Goal: Task Accomplishment & Management: Use online tool/utility

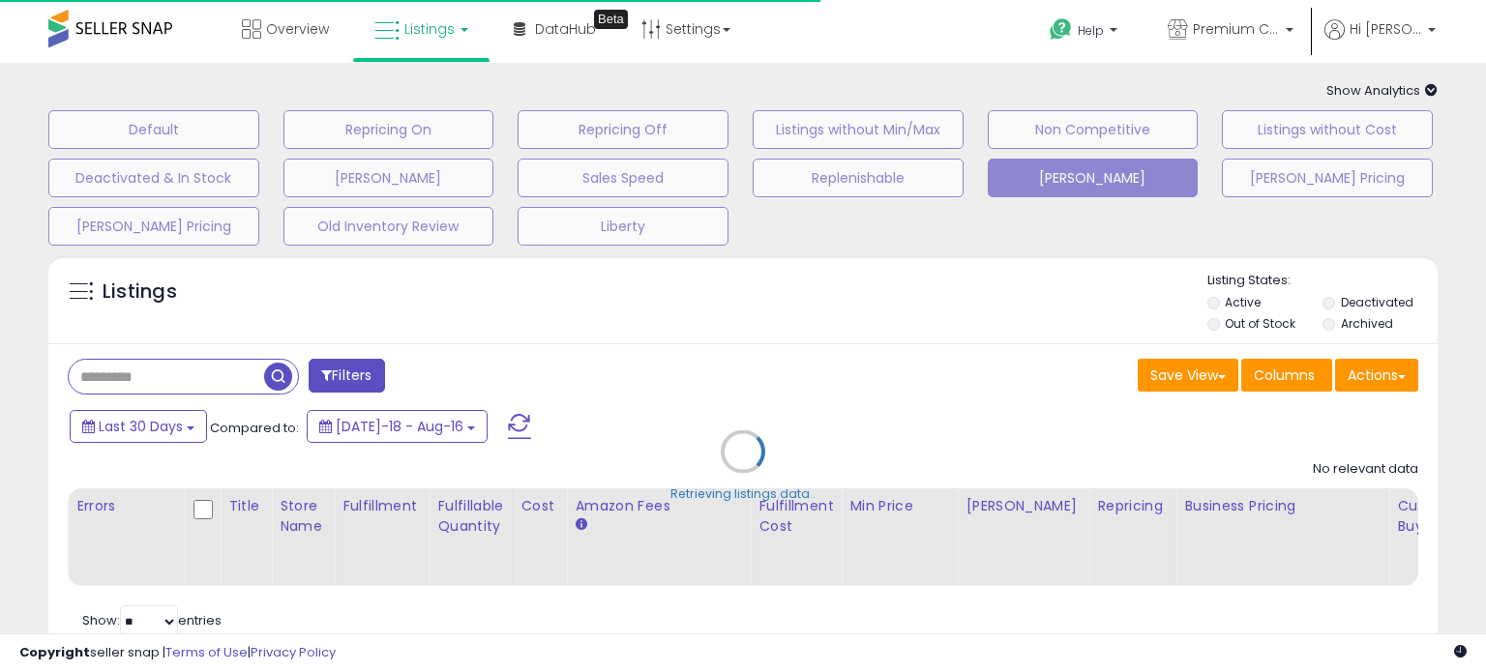
type input "*****"
select select "**"
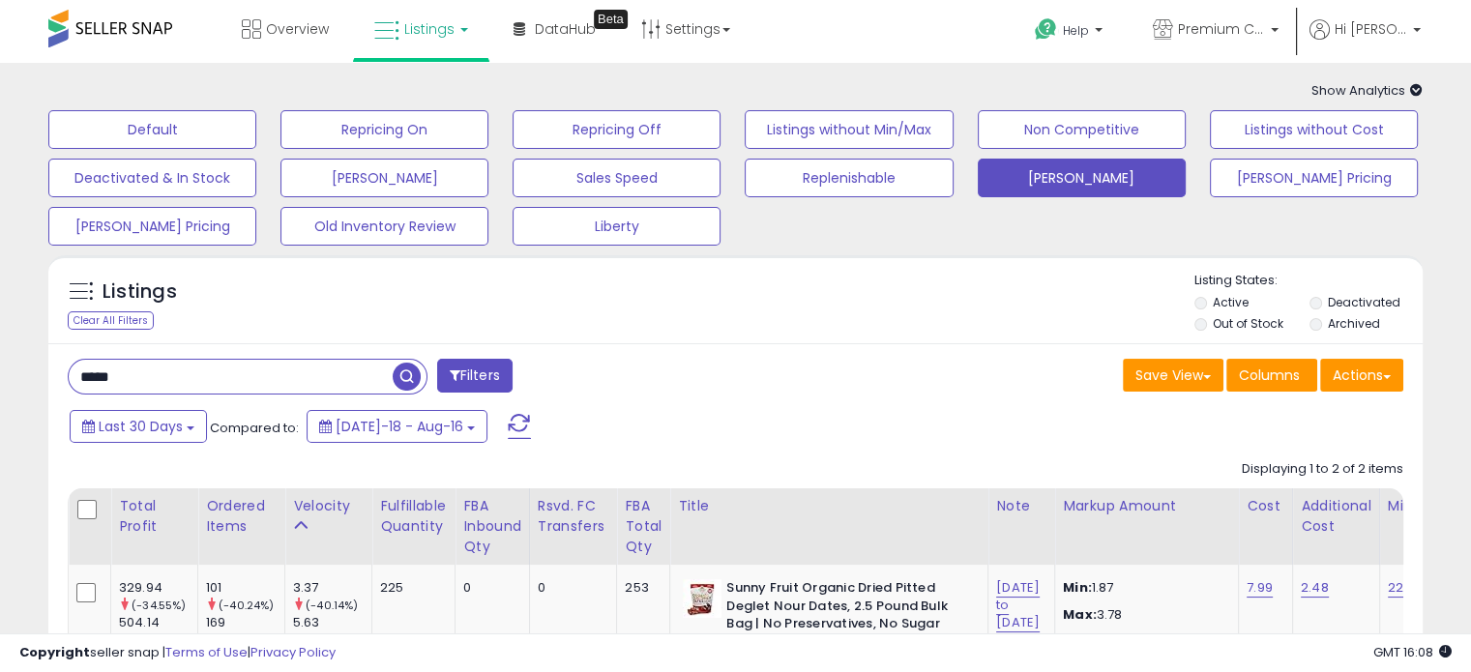
drag, startPoint x: 168, startPoint y: 380, endPoint x: -19, endPoint y: 370, distance: 187.9
click at [0, 370] on html "Unable to login Retrieving listings data.. has not yet accepted the Terms of Us…" at bounding box center [735, 336] width 1471 height 672
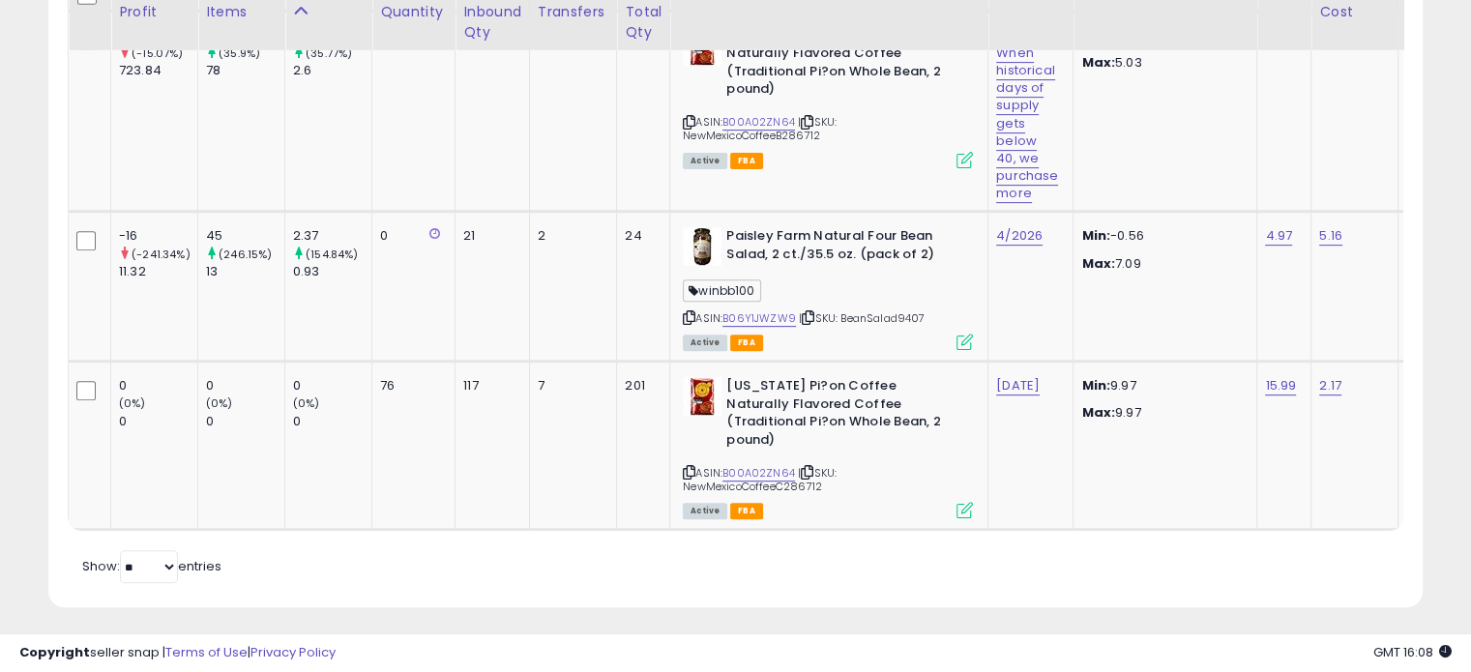
scroll to position [737, 0]
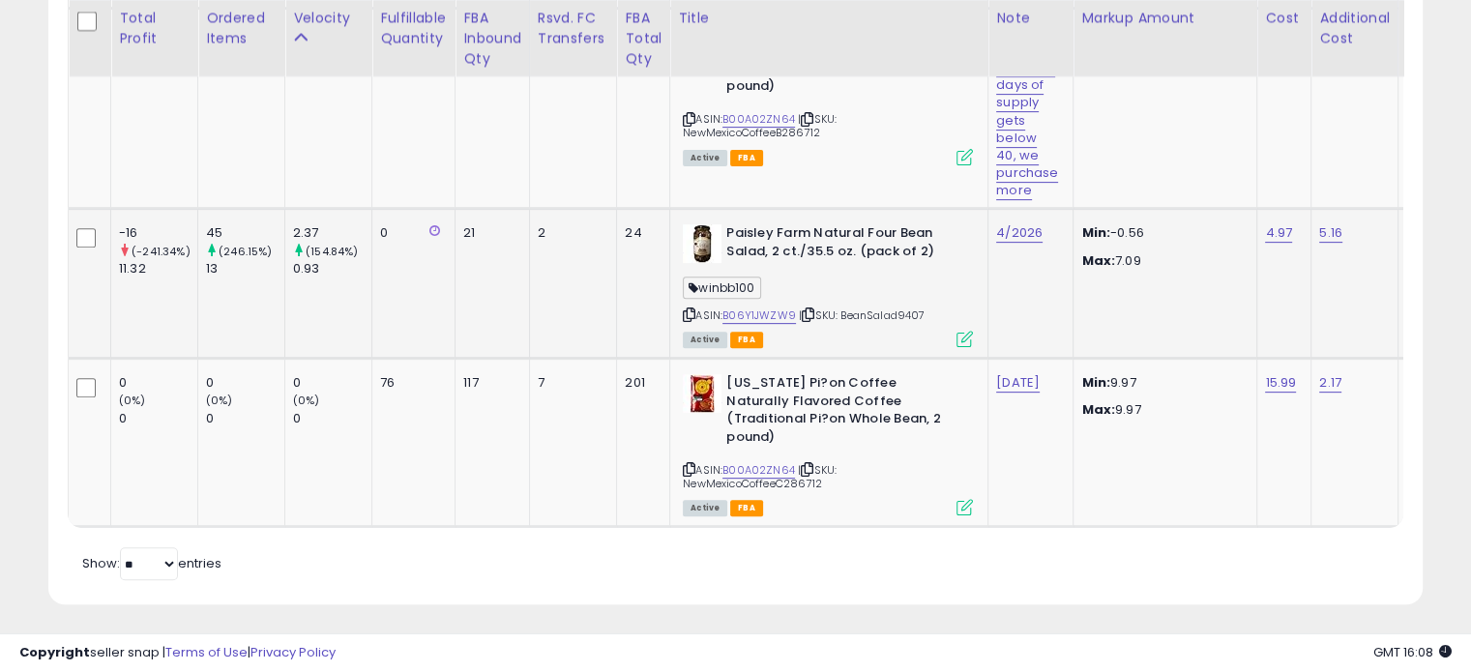
drag, startPoint x: 925, startPoint y: 309, endPoint x: 900, endPoint y: 310, distance: 25.2
click at [900, 310] on span "| SKU: BeanSalad9407" at bounding box center [862, 315] width 126 height 15
copy span "9407"
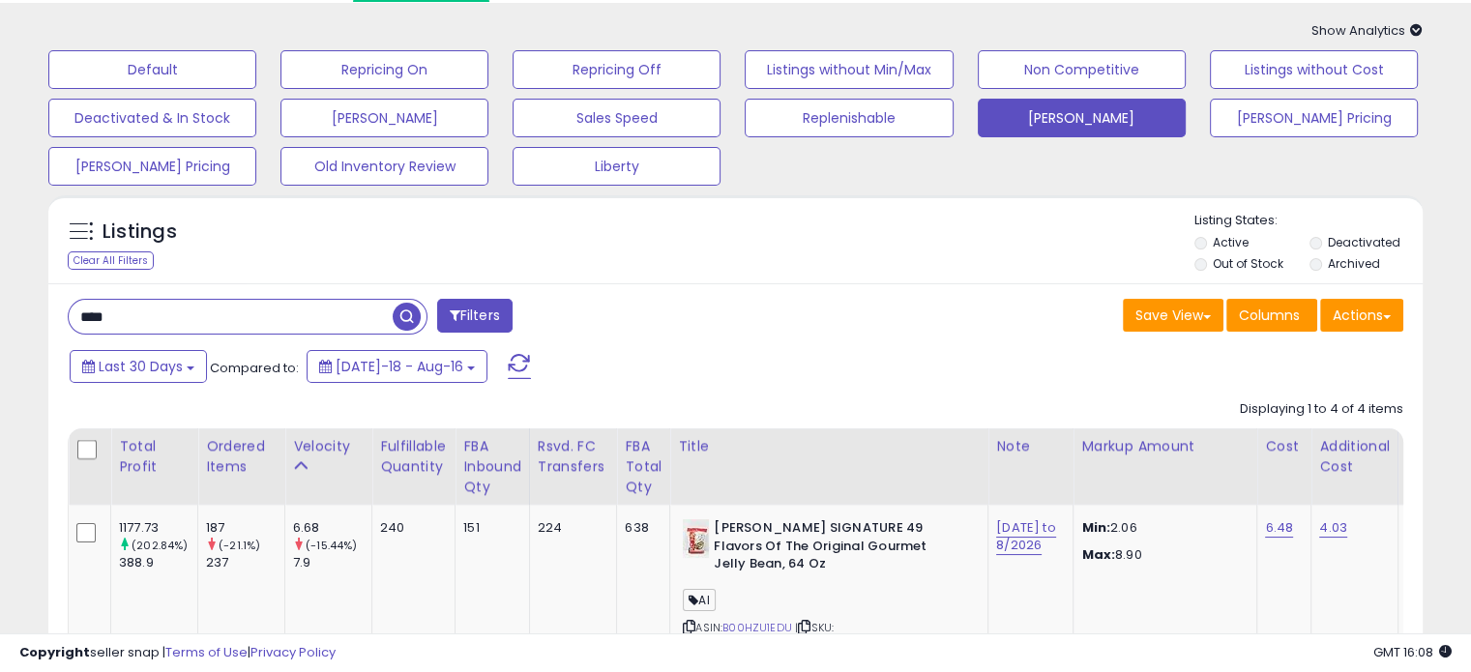
scroll to position [0, 0]
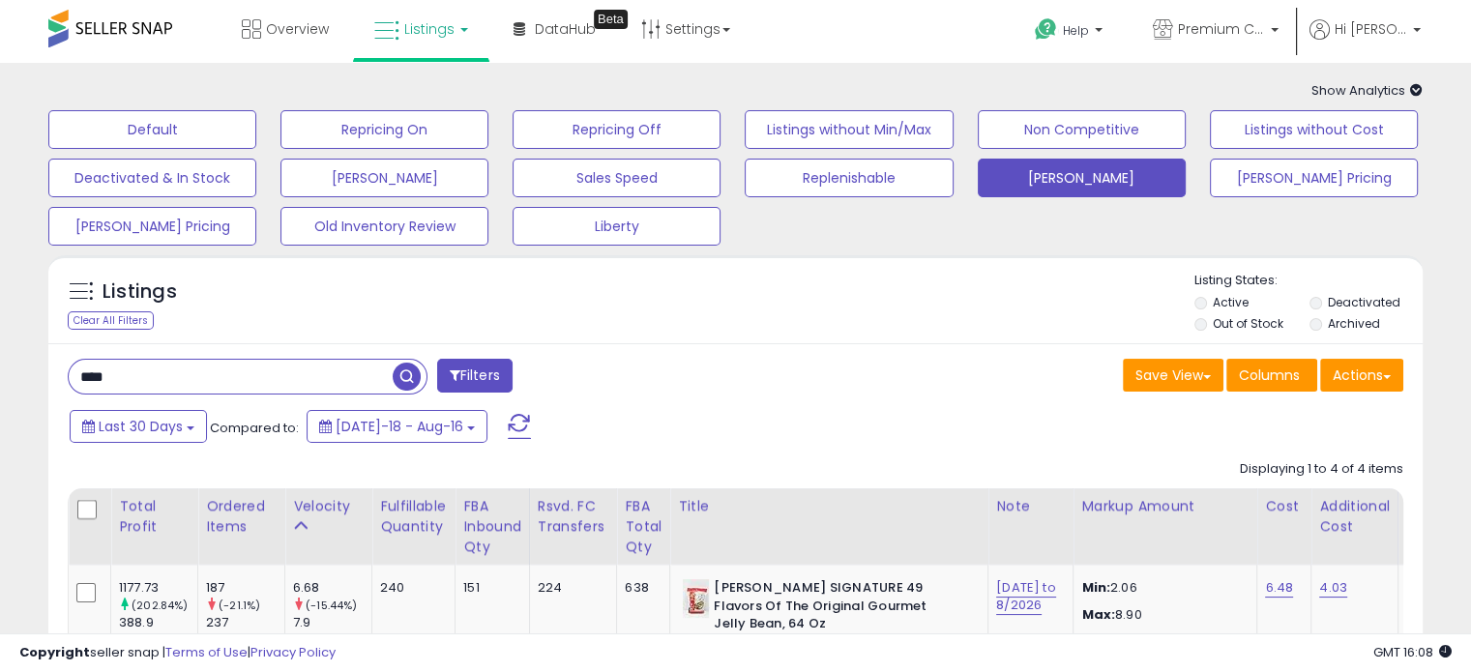
click at [1315, 318] on li "Archived" at bounding box center [1366, 325] width 112 height 21
click at [1322, 302] on li "Deactivated" at bounding box center [1366, 304] width 112 height 21
click at [1317, 318] on li "Archived" at bounding box center [1366, 325] width 112 height 21
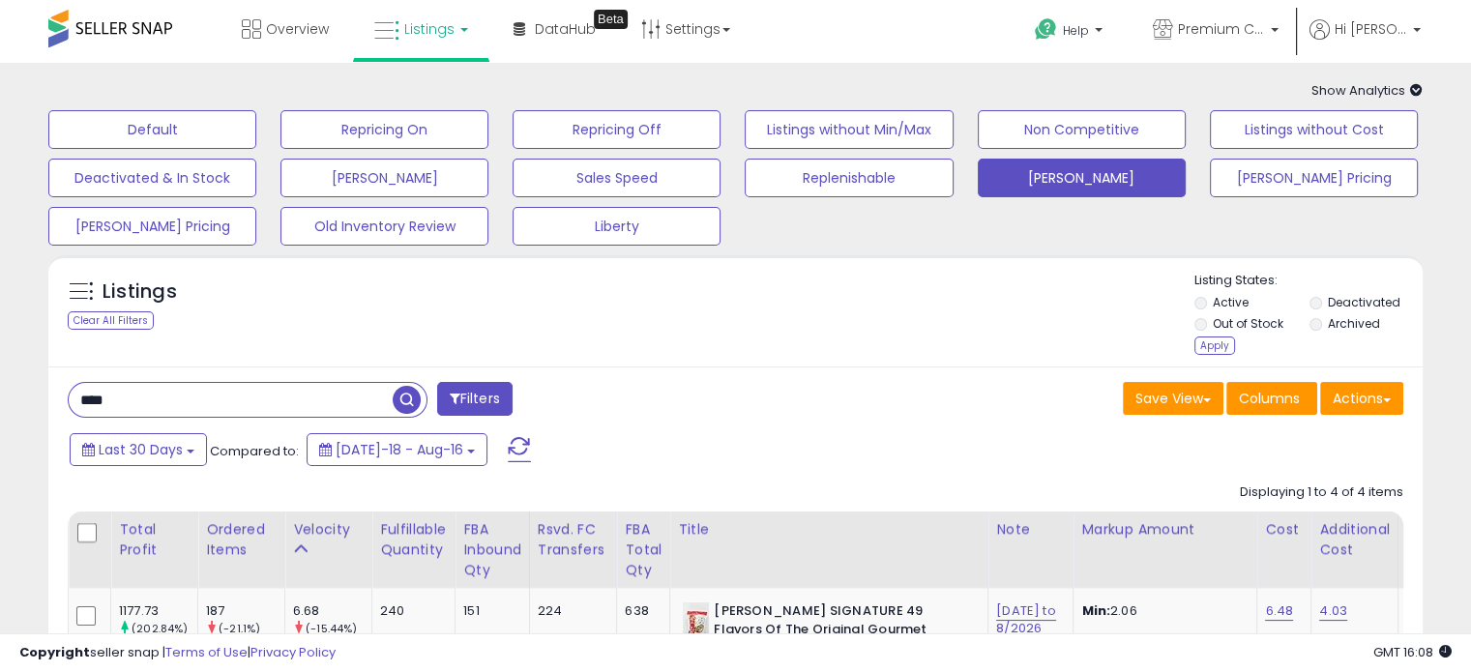
click at [1211, 321] on li "Out of Stock" at bounding box center [1251, 325] width 112 height 21
click at [1209, 351] on div "Apply" at bounding box center [1215, 346] width 41 height 18
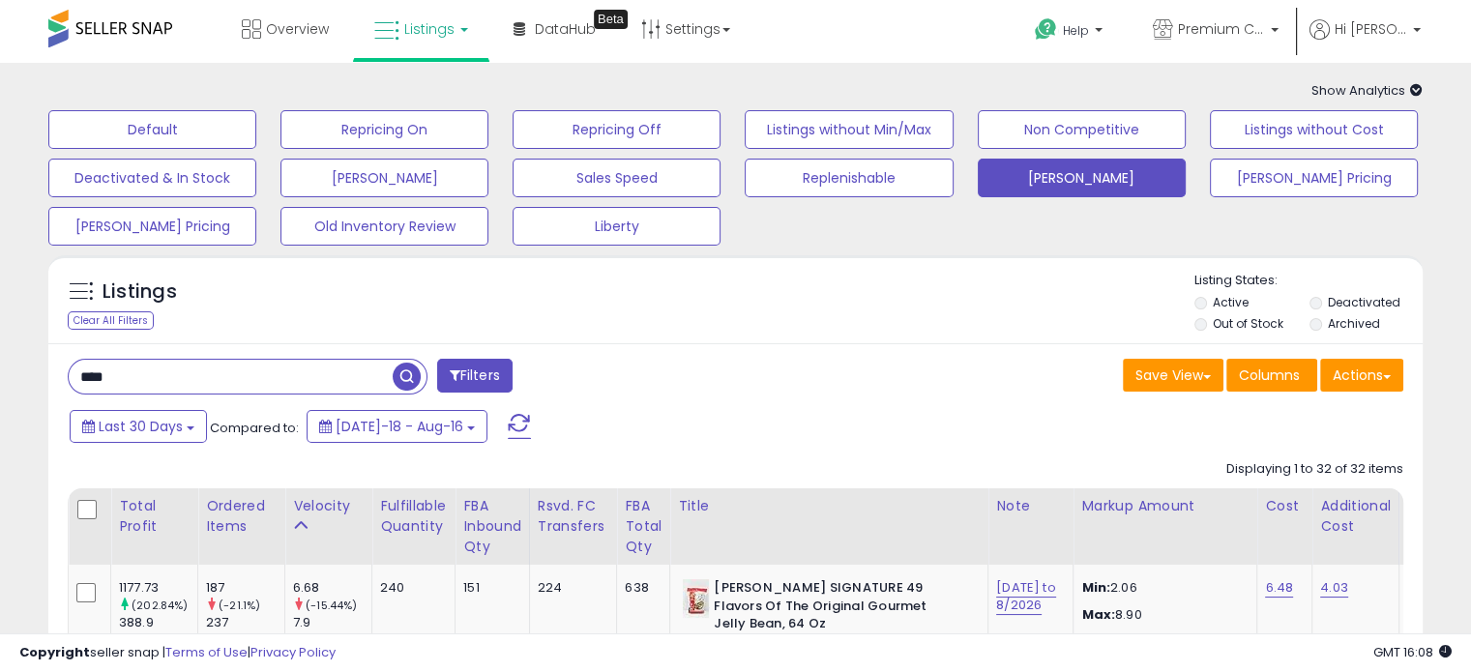
drag, startPoint x: 142, startPoint y: 376, endPoint x: 45, endPoint y: 369, distance: 97.0
paste input "text"
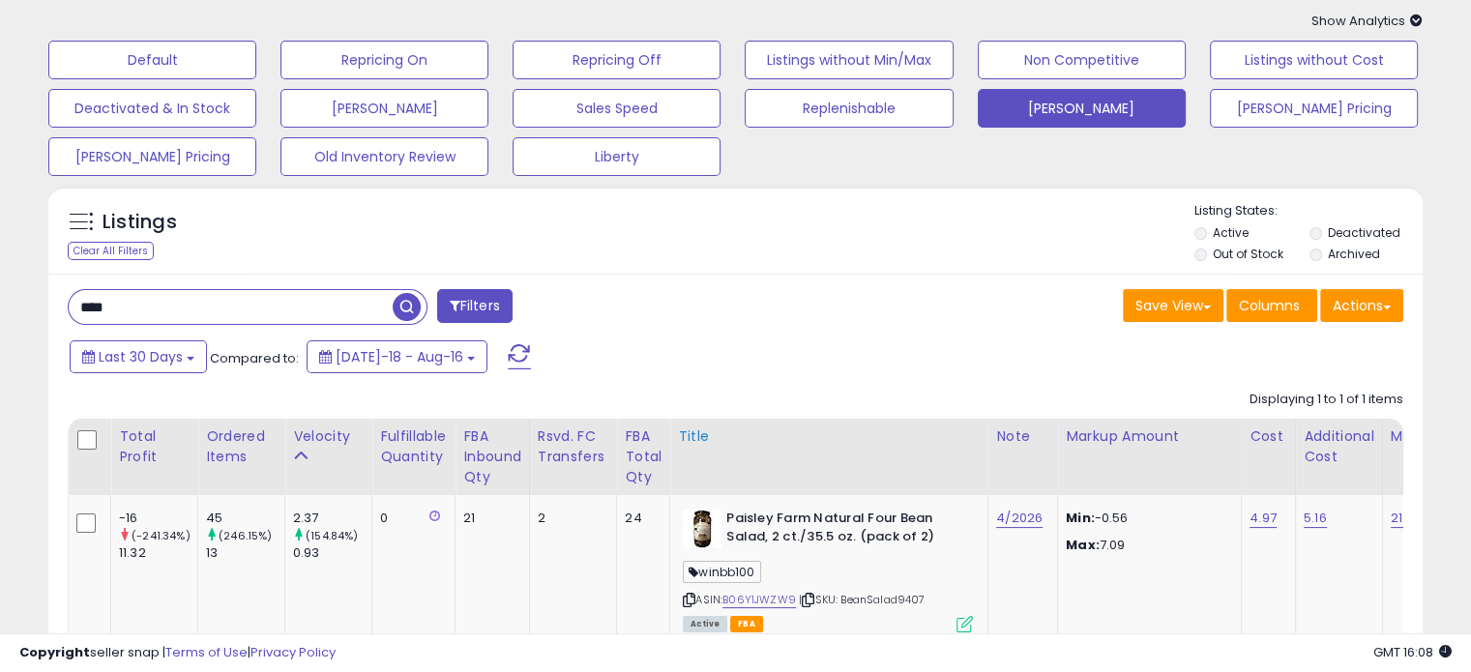
scroll to position [205, 0]
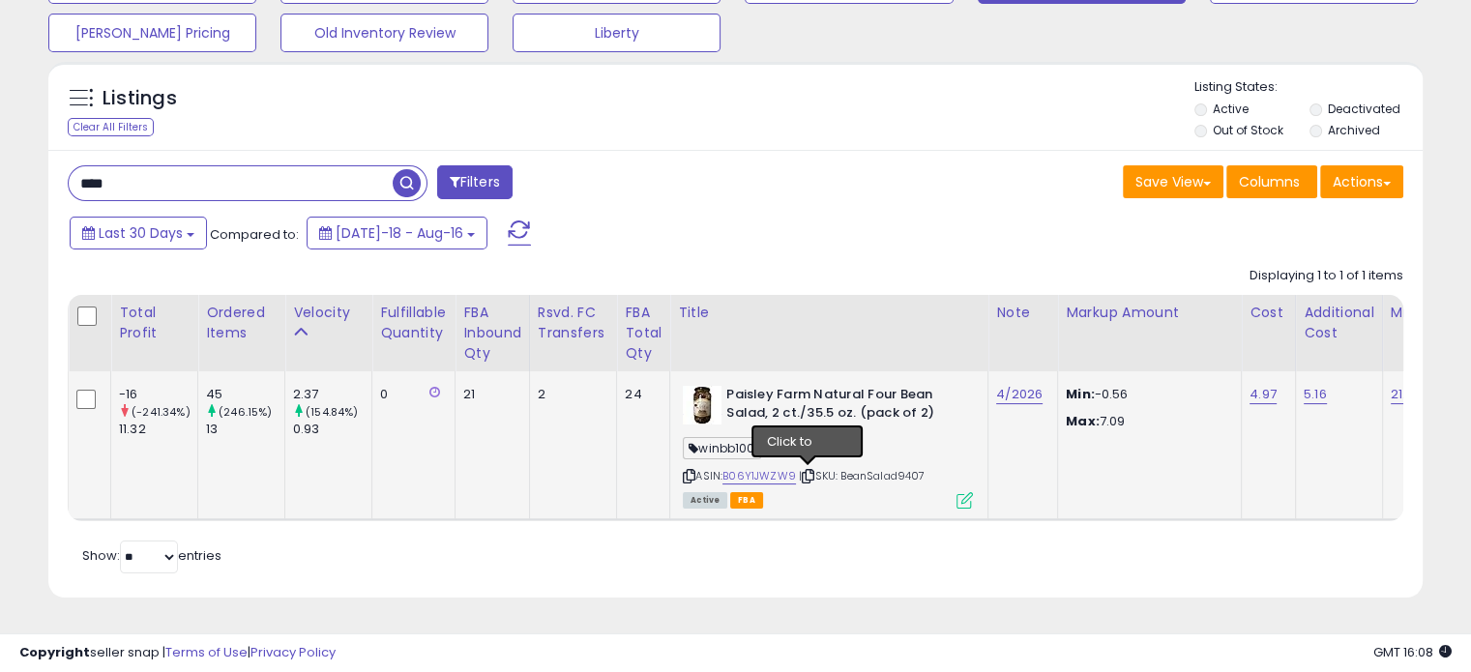
click at [809, 471] on icon at bounding box center [808, 476] width 13 height 11
click at [807, 471] on icon at bounding box center [808, 476] width 13 height 11
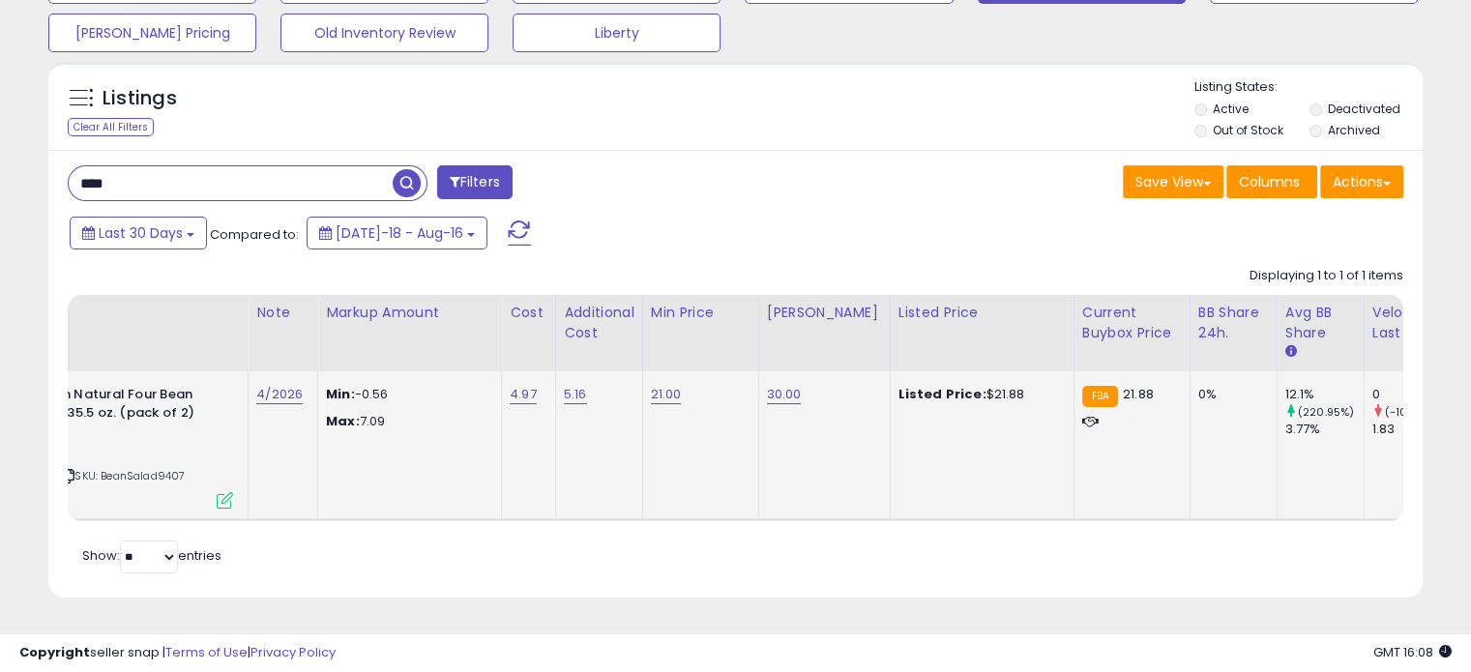
scroll to position [0, 742]
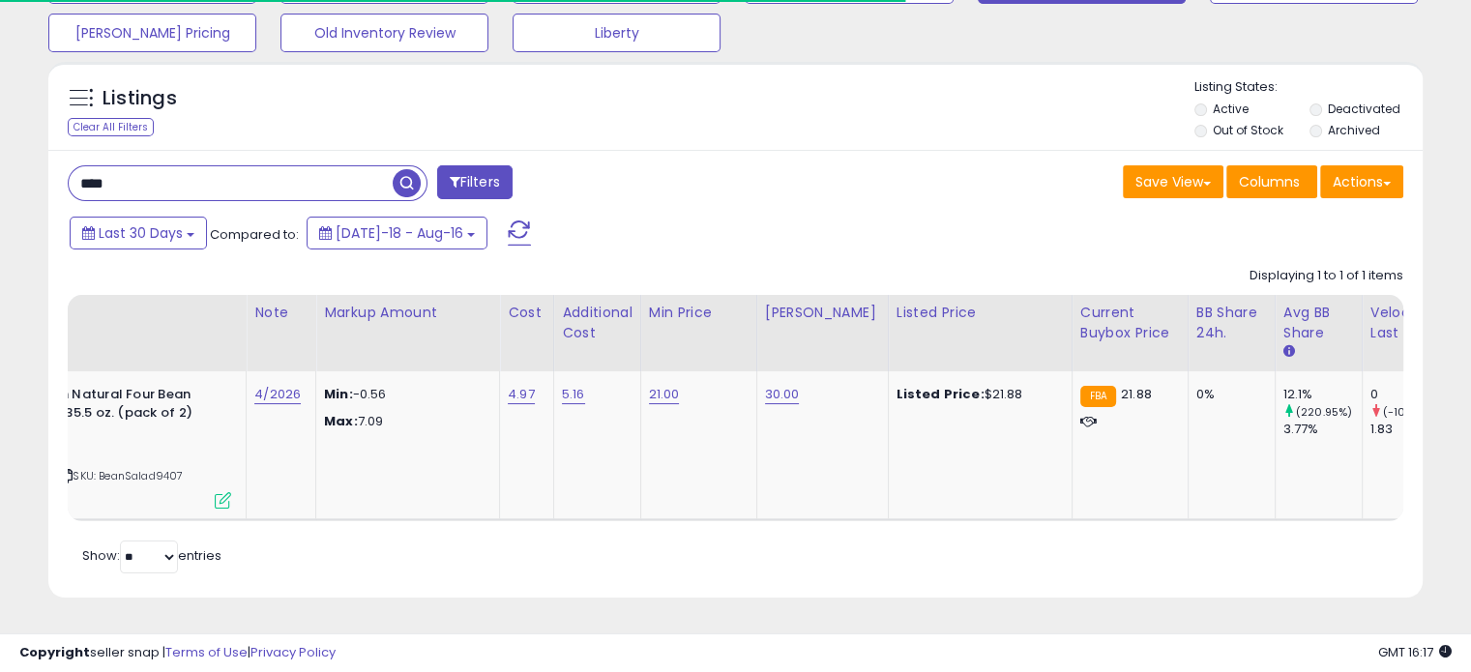
drag, startPoint x: 224, startPoint y: 170, endPoint x: -7, endPoint y: 166, distance: 231.2
click at [0, 166] on html "Unable to login Retrieving listings data.. has not yet accepted the Terms of Us…" at bounding box center [735, 143] width 1471 height 672
drag, startPoint x: 204, startPoint y: 161, endPoint x: 176, endPoint y: 170, distance: 29.7
click at [203, 166] on input "****" at bounding box center [231, 183] width 324 height 34
type input "*******"
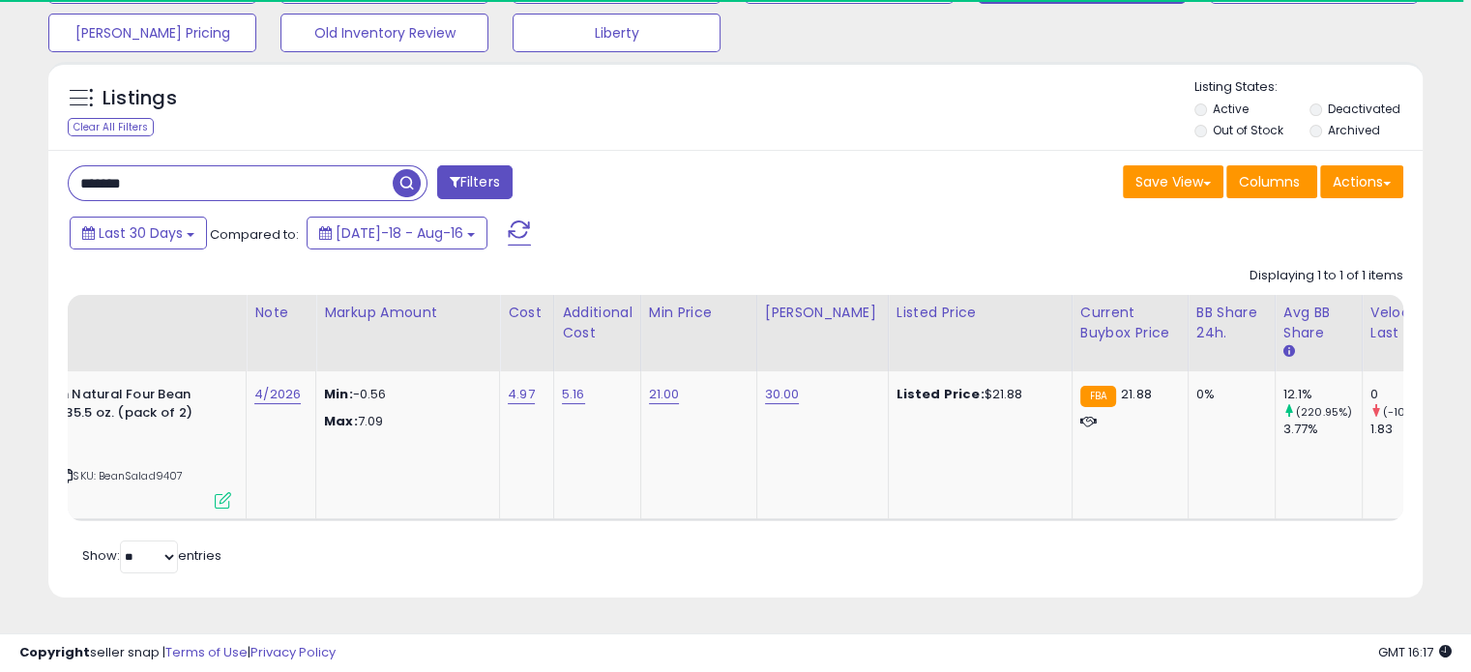
scroll to position [193, 0]
